Goal: Information Seeking & Learning: Learn about a topic

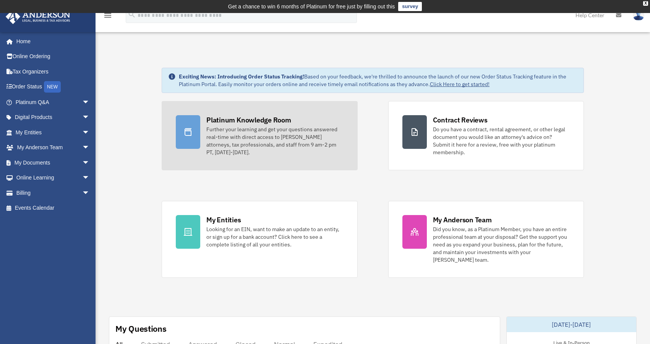
click at [248, 123] on div "Platinum Knowledge Room" at bounding box center [248, 120] width 85 height 10
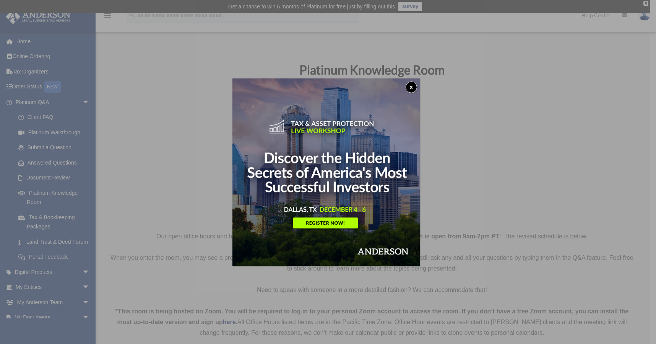
click at [414, 86] on button "x" at bounding box center [411, 86] width 11 height 11
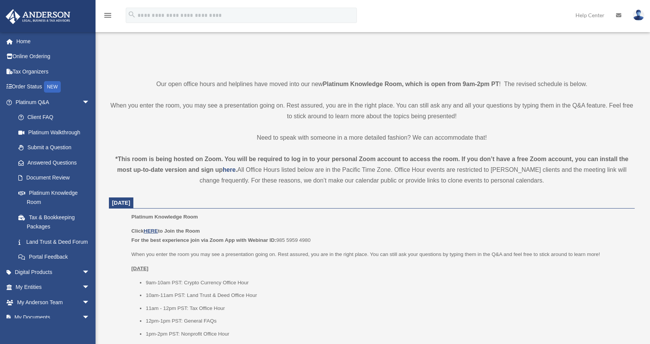
scroll to position [153, 0]
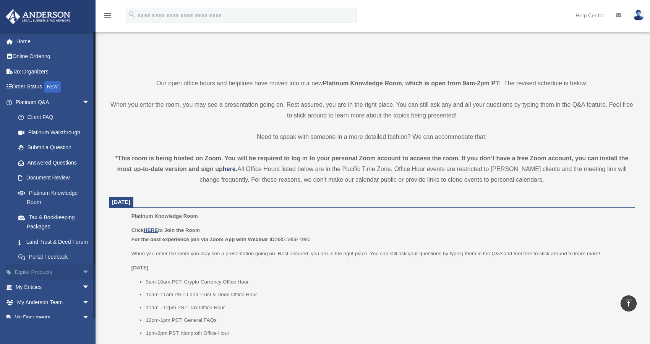
click at [58, 279] on link "Digital Products arrow_drop_down" at bounding box center [53, 271] width 96 height 15
click at [82, 280] on span "arrow_drop_down" at bounding box center [89, 272] width 15 height 16
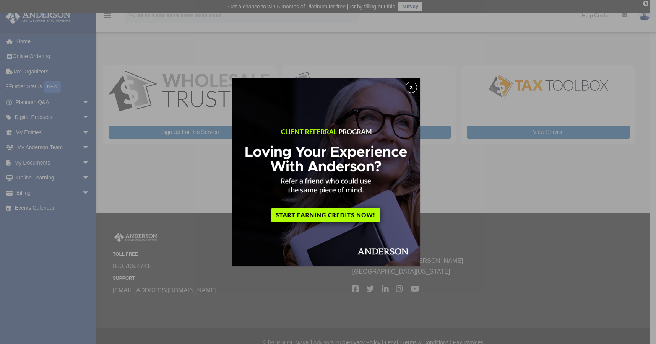
click at [413, 88] on button "x" at bounding box center [411, 86] width 11 height 11
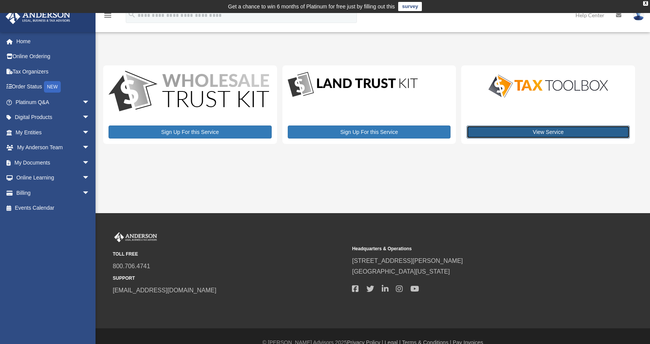
click at [552, 132] on link "View Service" at bounding box center [548, 131] width 163 height 13
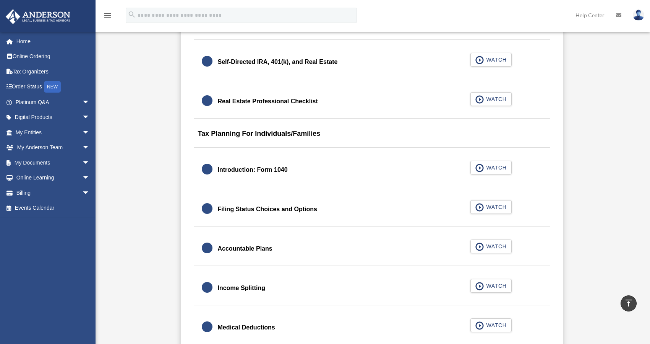
scroll to position [1071, 0]
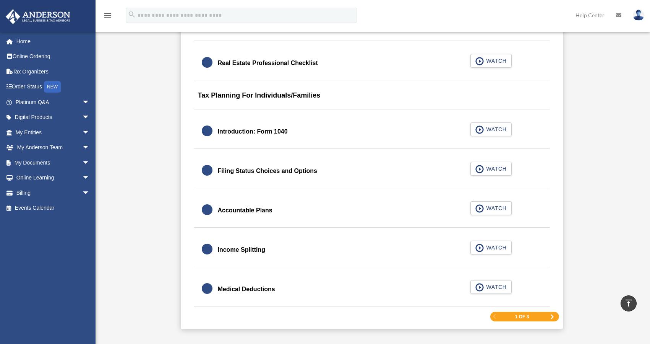
click at [540, 316] on div "1 of 3" at bounding box center [525, 317] width 69 height 10
click at [552, 315] on span "Next Page" at bounding box center [552, 316] width 5 height 5
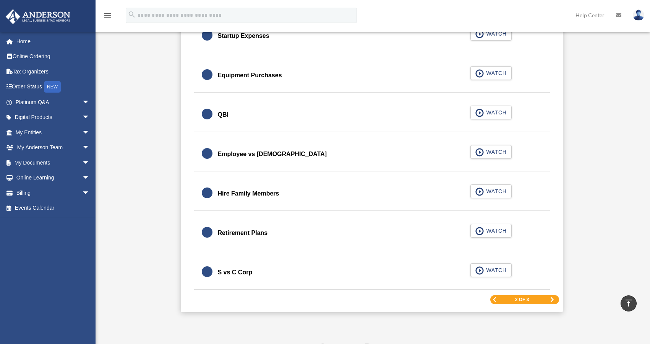
scroll to position [1065, 0]
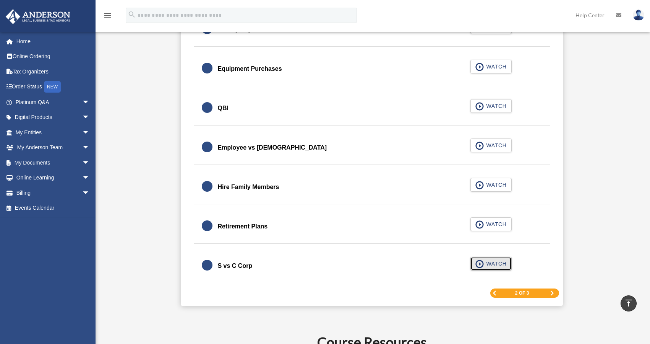
click at [486, 262] on span "WATCH" at bounding box center [495, 264] width 23 height 8
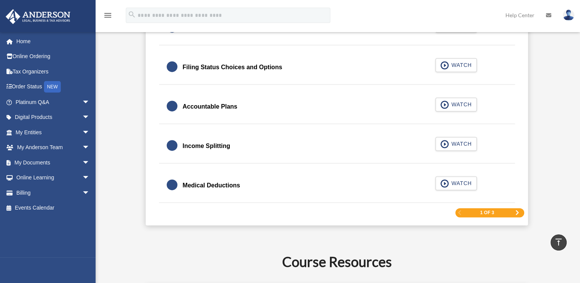
scroll to position [1191, 0]
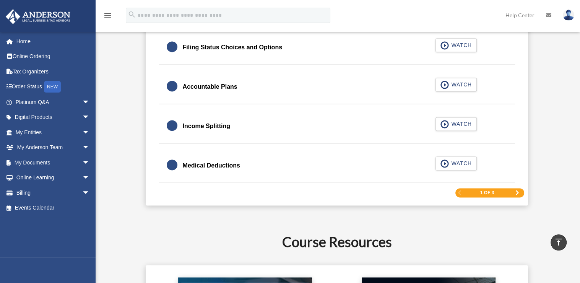
click at [512, 188] on div "1 of 3" at bounding box center [489, 193] width 69 height 10
click at [517, 191] on span "Next Page" at bounding box center [517, 192] width 5 height 5
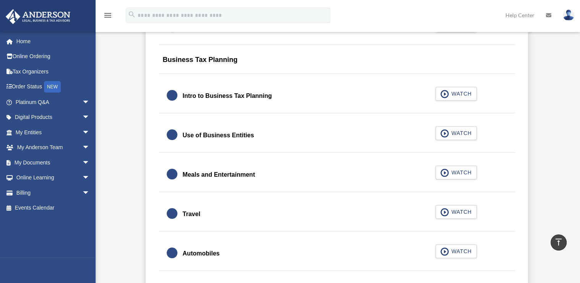
scroll to position [687, 0]
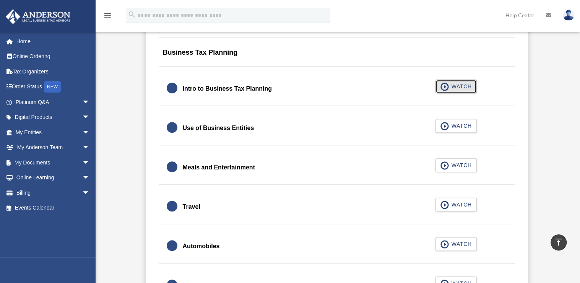
click at [450, 85] on span "WATCH" at bounding box center [460, 87] width 23 height 8
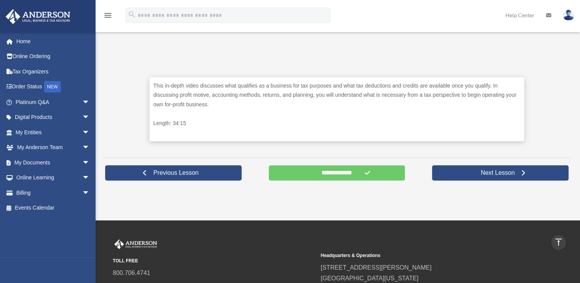
scroll to position [375, 0]
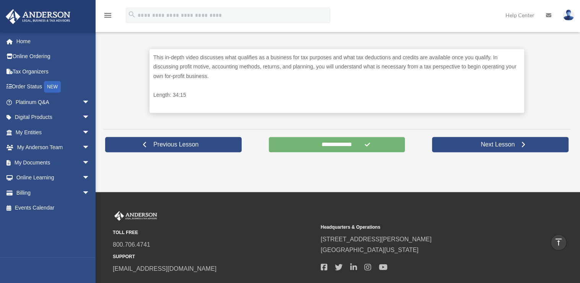
drag, startPoint x: 335, startPoint y: 145, endPoint x: 341, endPoint y: 145, distance: 5.7
click at [335, 145] on input "**********" at bounding box center [337, 144] width 136 height 15
click at [328, 146] on input "**********" at bounding box center [337, 144] width 136 height 15
